Goal: Register for event/course

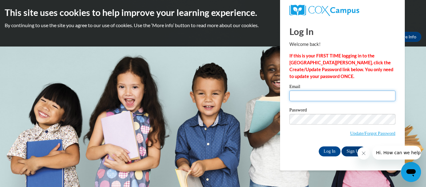
click at [330, 100] on input "Email" at bounding box center [342, 95] width 106 height 11
type input "apowell@tcjackets.net"
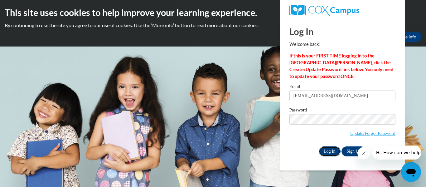
click at [336, 149] on input "Log In" at bounding box center [330, 151] width 22 height 10
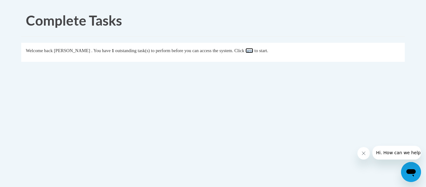
click at [253, 51] on link "here" at bounding box center [249, 50] width 8 height 5
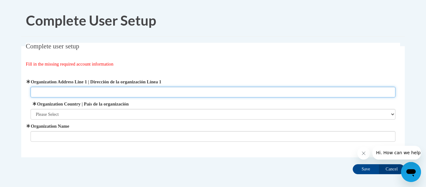
click at [143, 90] on input "Organization Address Line 1 | Dirección de la organización Línea 1" at bounding box center [213, 92] width 365 height 11
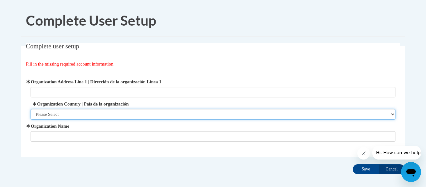
click at [78, 112] on select "Please Select United States | Estados Unidos Outside of the United States | Fue…" at bounding box center [213, 114] width 365 height 11
select select "ad49bcad-a171-4b2e-b99c-48b446064914"
click at [31, 109] on select "Please Select United States | Estados Unidos Outside of the United States | Fue…" at bounding box center [213, 114] width 365 height 11
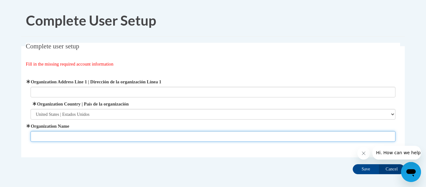
click at [228, 138] on input "Organization Name" at bounding box center [213, 136] width 365 height 11
type input "Hand n Hand"
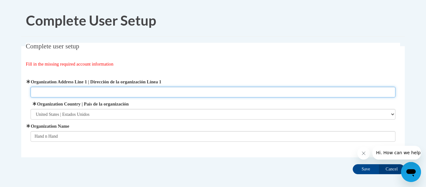
click at [161, 92] on input "Organization Address Line 1 | Dirección de la organización Línea 1" at bounding box center [213, 92] width 365 height 11
type input "Hwy 84 bypass"
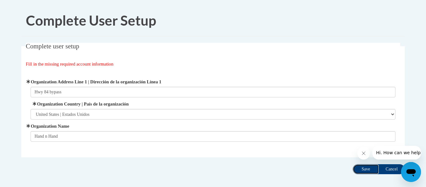
click at [369, 168] on input "Save" at bounding box center [366, 169] width 26 height 10
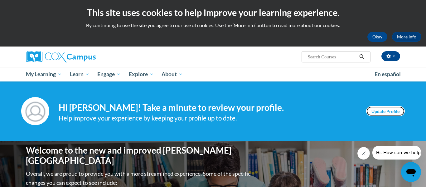
click at [392, 113] on link "Update Profile" at bounding box center [385, 111] width 39 height 10
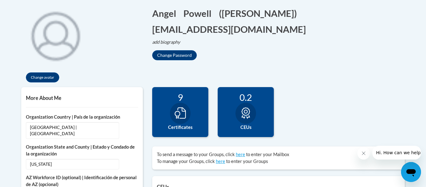
scroll to position [141, 0]
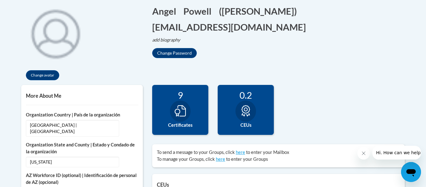
click at [322, 115] on div "64 Completions 9 Certificates 0.2 CEUs 0" at bounding box center [278, 114] width 262 height 59
click at [324, 108] on div "64 Completions 9 Certificates 0.2 CEUs 0" at bounding box center [278, 114] width 262 height 59
click at [325, 99] on div "64 Completions 9 Certificates 0.2 CEUs 0" at bounding box center [278, 114] width 262 height 59
click at [327, 92] on div "64 Completions 9 Certificates 0.2 CEUs 0" at bounding box center [278, 114] width 262 height 59
click at [327, 77] on div "Change avatar Angel Edit Screen Name Angel Save Powell Edit Screen Name Powell …" at bounding box center [213, 41] width 393 height 86
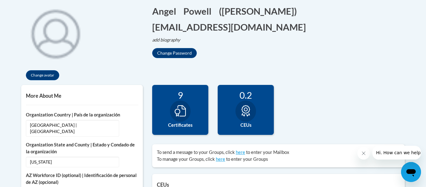
click at [327, 70] on div "Change avatar Angel Edit Screen Name Angel Save Powell Edit Screen Name Powell …" at bounding box center [213, 41] width 393 height 86
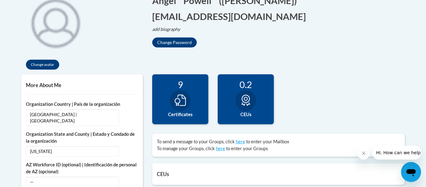
click at [329, 41] on div "Change avatar Angel Edit Screen Name Angel Save Powell Edit Screen Name Powell …" at bounding box center [213, 31] width 393 height 86
click at [192, 95] on div "9 Certificates" at bounding box center [180, 99] width 56 height 50
click at [177, 103] on icon at bounding box center [180, 99] width 11 height 11
click at [363, 152] on icon "Close message from company" at bounding box center [363, 152] width 3 height 3
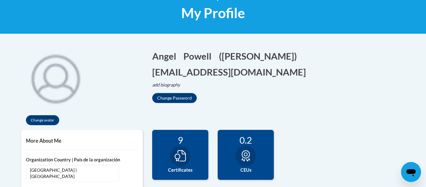
scroll to position [96, 0]
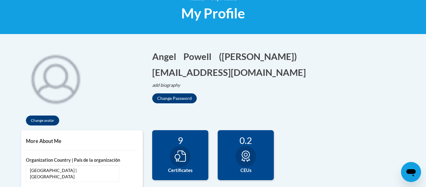
click at [179, 137] on div "9" at bounding box center [180, 140] width 47 height 11
click at [181, 156] on icon at bounding box center [180, 155] width 11 height 11
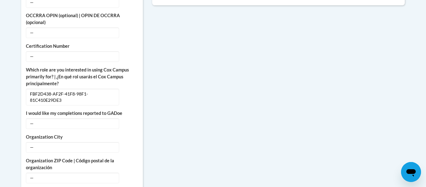
scroll to position [331, 0]
click at [248, 118] on div "More About Me Click or press to edit any of the profile fields below. Select mu…" at bounding box center [213, 105] width 393 height 421
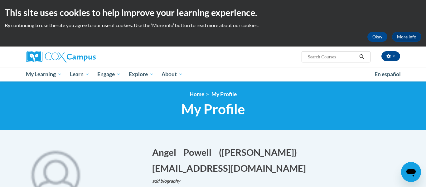
scroll to position [1, 0]
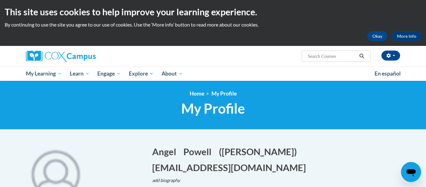
click at [334, 65] on div "Angel Powell (America/New_York UTC-04:00) My Profile Inbox My Transcripts Log O…" at bounding box center [213, 56] width 393 height 21
click at [335, 59] on input "Search..." at bounding box center [332, 55] width 50 height 7
click at [328, 58] on input "Search..." at bounding box center [332, 55] width 50 height 7
type input "reading fluentcy"
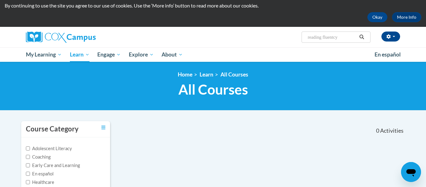
scroll to position [20, 0]
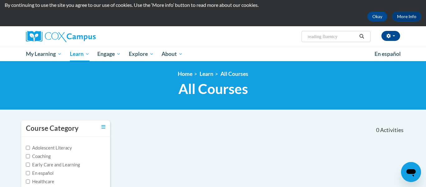
click at [330, 36] on input "reading fluentcy" at bounding box center [332, 36] width 50 height 7
click at [349, 38] on input "reading fluentcy" at bounding box center [332, 36] width 50 height 7
type input "reading fluent"
click at [363, 38] on icon "Search" at bounding box center [361, 36] width 5 height 5
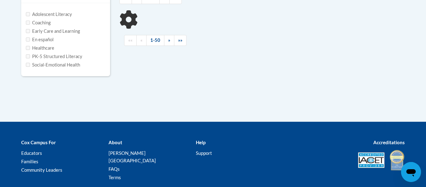
type input "reading fluent"
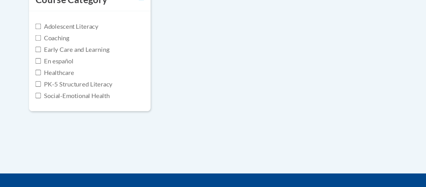
scroll to position [99, 0]
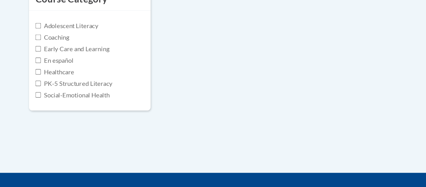
click at [26, 113] on label "PK-5 Structured Literacy" at bounding box center [54, 111] width 56 height 7
click at [26, 113] on input "PK-5 Structured Literacy" at bounding box center [28, 111] width 4 height 4
checkbox input "true"
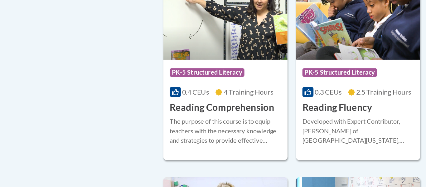
scroll to position [507, 0]
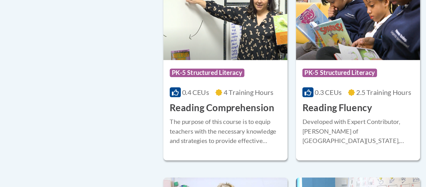
click at [259, 79] on h3 "Reading Fluency" at bounding box center [246, 79] width 51 height 10
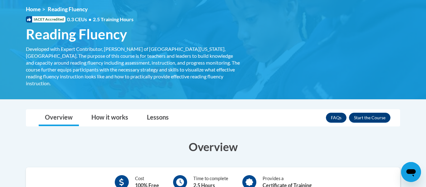
scroll to position [86, 0]
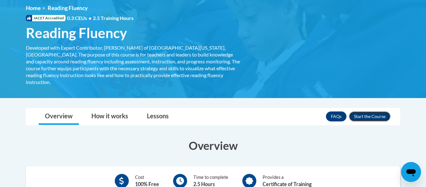
click at [375, 111] on button "Enroll" at bounding box center [369, 116] width 41 height 10
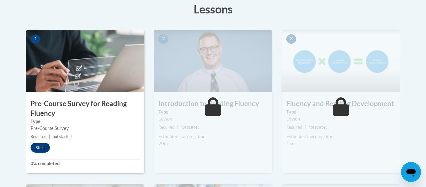
scroll to position [181, 0]
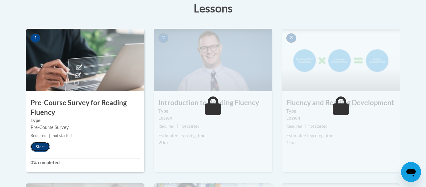
click at [41, 148] on button "Start" at bounding box center [40, 147] width 19 height 10
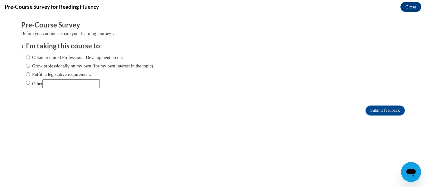
scroll to position [0, 0]
click at [27, 57] on input "Obtain required Professional Development credit." at bounding box center [28, 57] width 4 height 7
radio input "true"
click at [368, 111] on input "Submit feedback" at bounding box center [384, 110] width 39 height 10
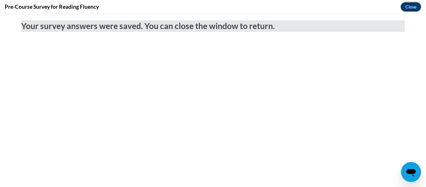
click at [410, 7] on button "Close" at bounding box center [410, 7] width 21 height 10
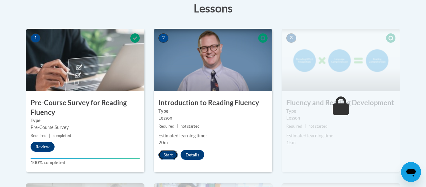
click at [162, 155] on button "Start" at bounding box center [167, 155] width 19 height 10
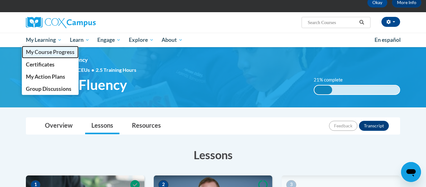
click at [60, 51] on span "My Course Progress" at bounding box center [50, 52] width 49 height 7
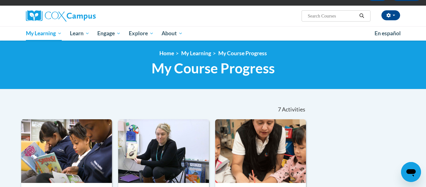
scroll to position [38, 0]
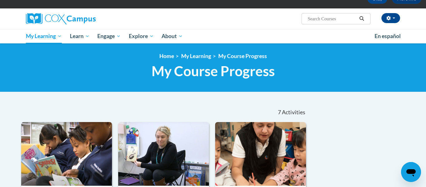
click at [335, 21] on input "Search..." at bounding box center [332, 18] width 50 height 7
type input "meaningful read allouds"
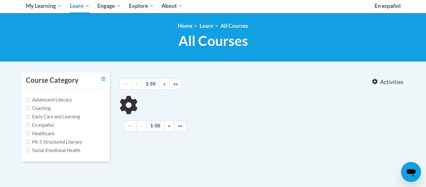
scroll to position [69, 0]
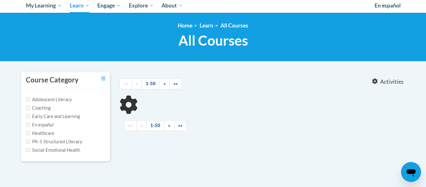
type input "meaningful read allouds"
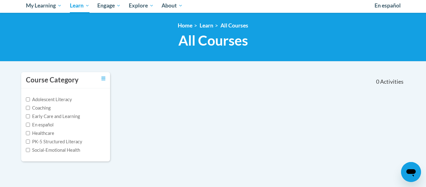
click at [372, 147] on div "Course Category Adolescent Literacy Coaching Early Care and Learning En español…" at bounding box center [213, 121] width 393 height 98
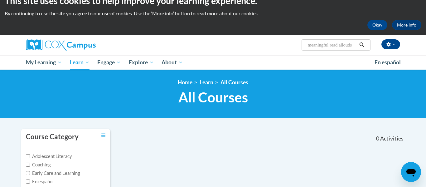
scroll to position [0, 0]
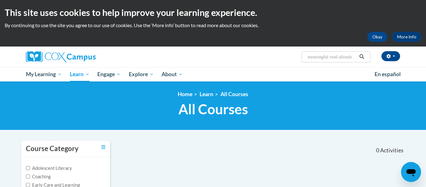
click at [357, 57] on button "Search" at bounding box center [361, 56] width 9 height 7
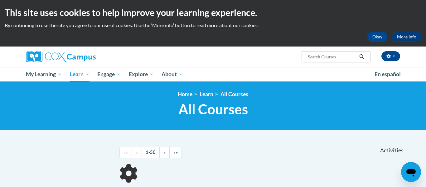
click at [326, 59] on input "Search..." at bounding box center [332, 56] width 50 height 7
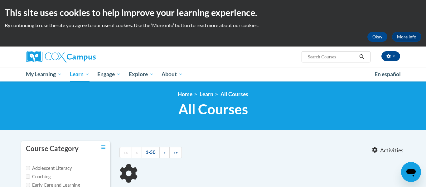
type input "meaningful read allouds"
